Goal: Transaction & Acquisition: Obtain resource

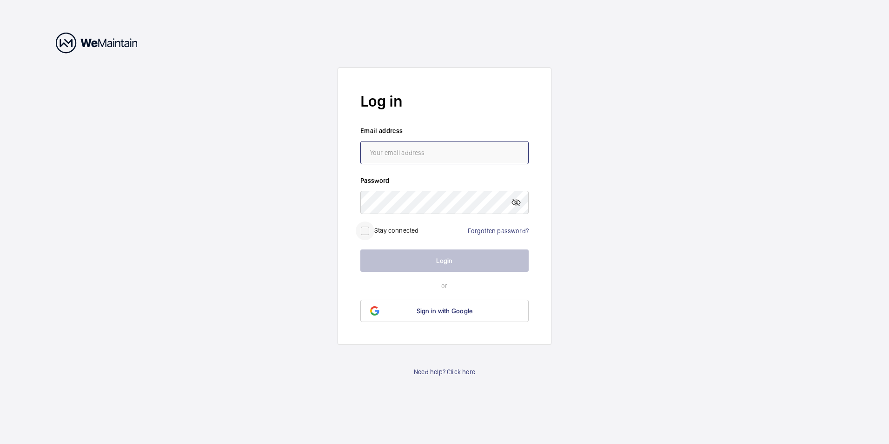
type input "[EMAIL_ADDRESS][DOMAIN_NAME]"
drag, startPoint x: 367, startPoint y: 231, endPoint x: 404, endPoint y: 247, distance: 40.2
click at [367, 231] on input "checkbox" at bounding box center [365, 230] width 19 height 19
checkbox input "true"
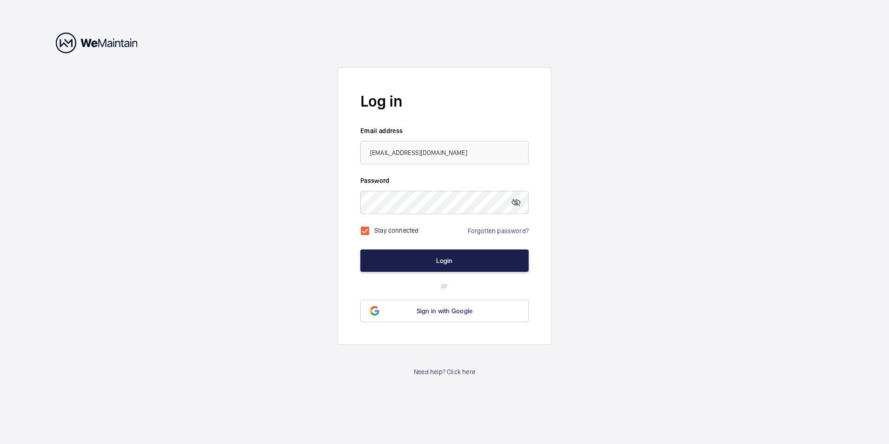
click at [432, 256] on button "Login" at bounding box center [444, 260] width 168 height 22
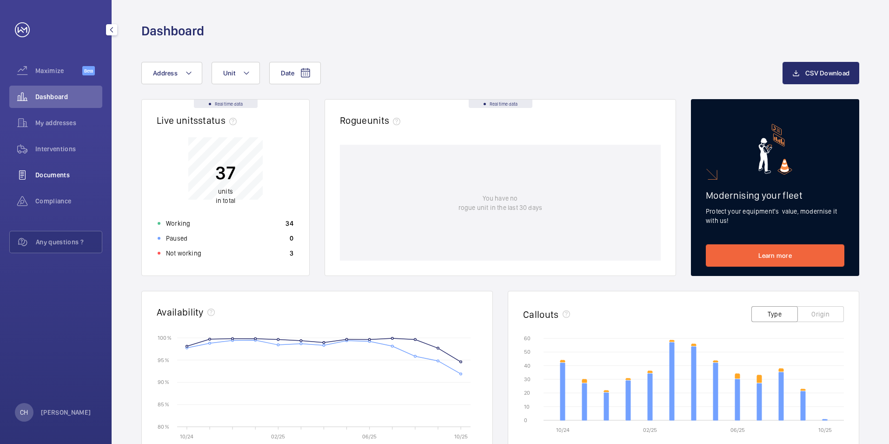
click at [54, 170] on span "Documents" at bounding box center [68, 174] width 67 height 9
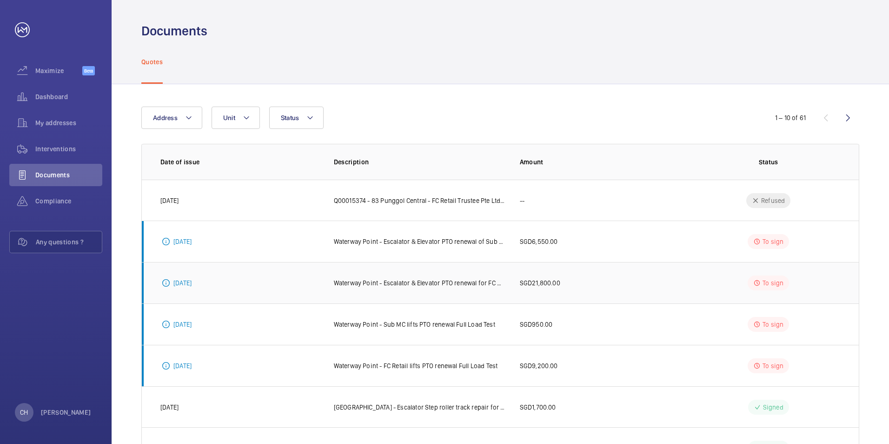
drag, startPoint x: 486, startPoint y: 284, endPoint x: 468, endPoint y: 285, distance: 18.1
click at [468, 285] on p "Waterway Point - Escalator & Elevator PTO renewal for FC Retail" at bounding box center [419, 282] width 171 height 9
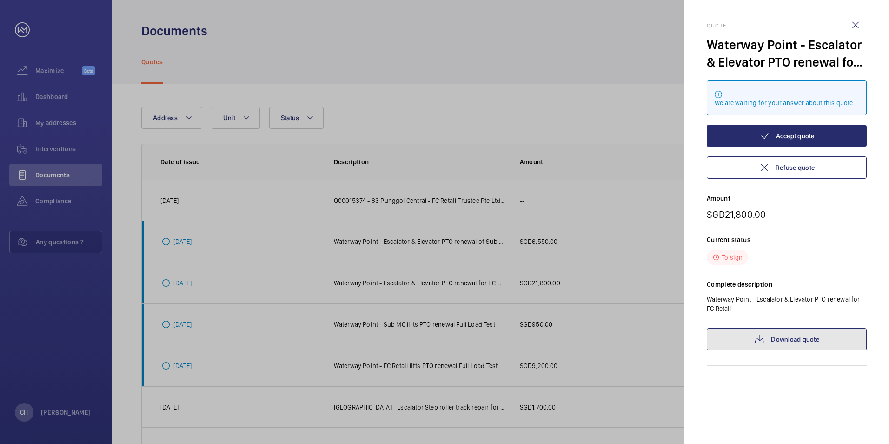
click at [783, 336] on link "Download quote" at bounding box center [787, 339] width 160 height 22
click at [466, 243] on div at bounding box center [444, 222] width 889 height 444
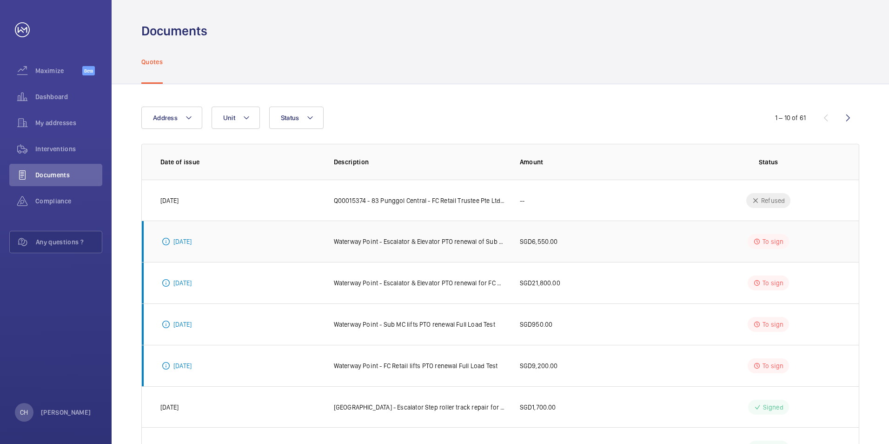
click at [480, 239] on p "Waterway Point - Escalator & Elevator PTO renewal of Sub MC" at bounding box center [419, 241] width 171 height 9
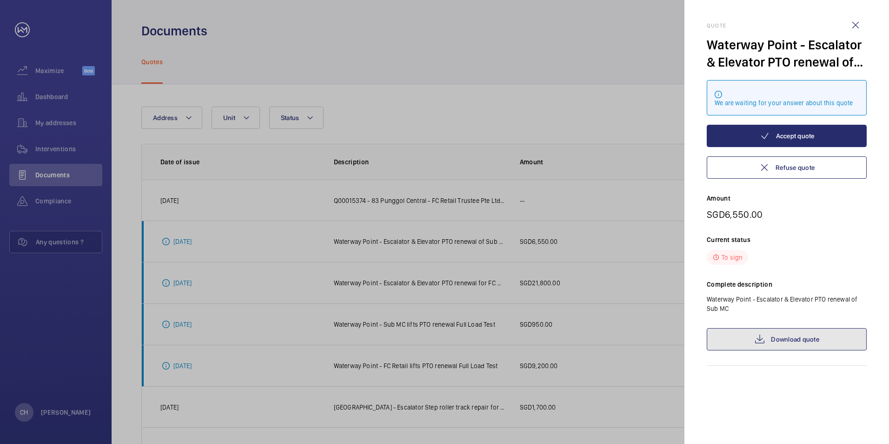
click at [772, 343] on link "Download quote" at bounding box center [787, 339] width 160 height 22
